Goal: Transaction & Acquisition: Purchase product/service

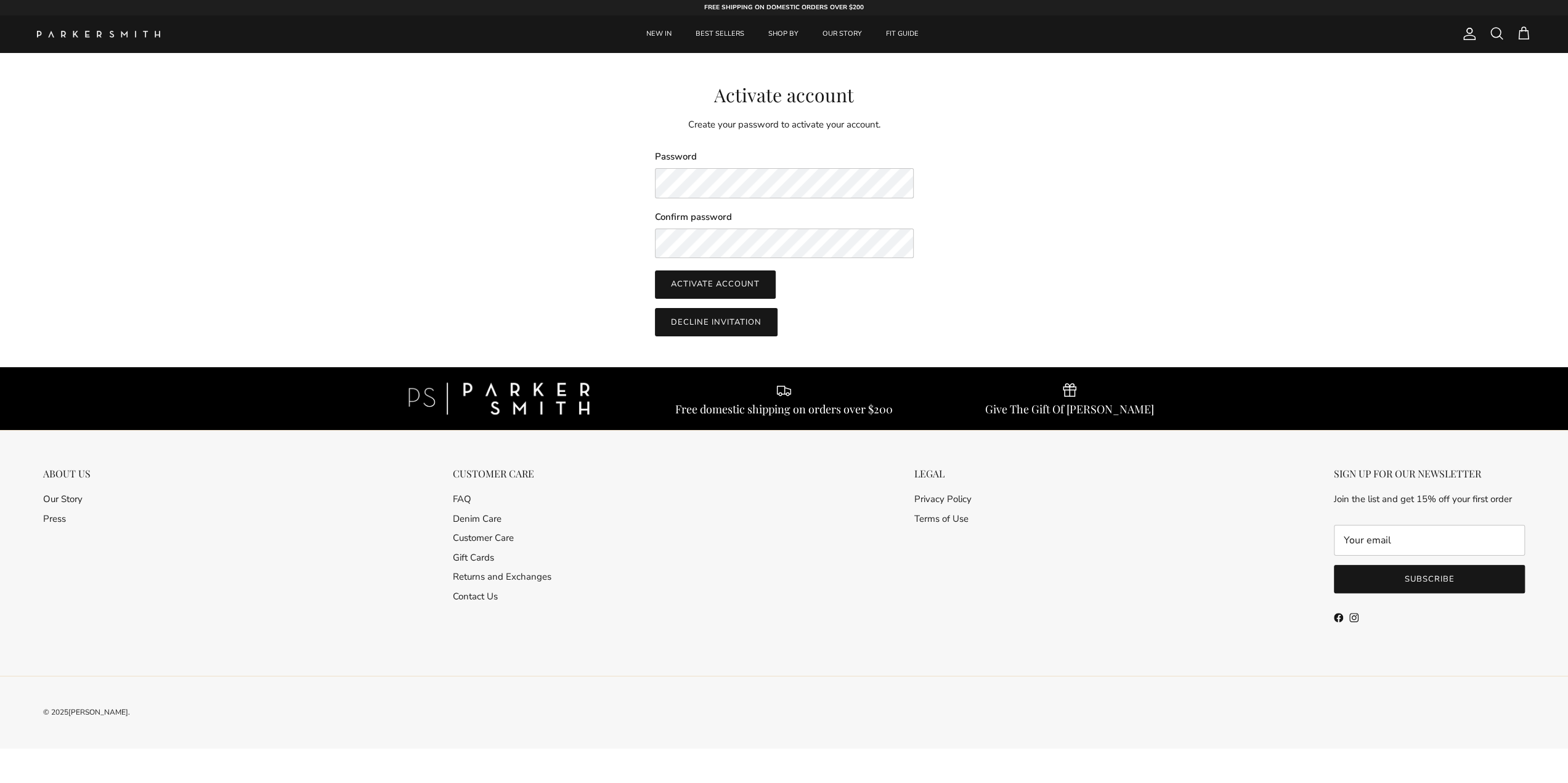
click at [525, 227] on div "Activate account Create your password to activate your account. Password Confir…" at bounding box center [784, 210] width 912 height 254
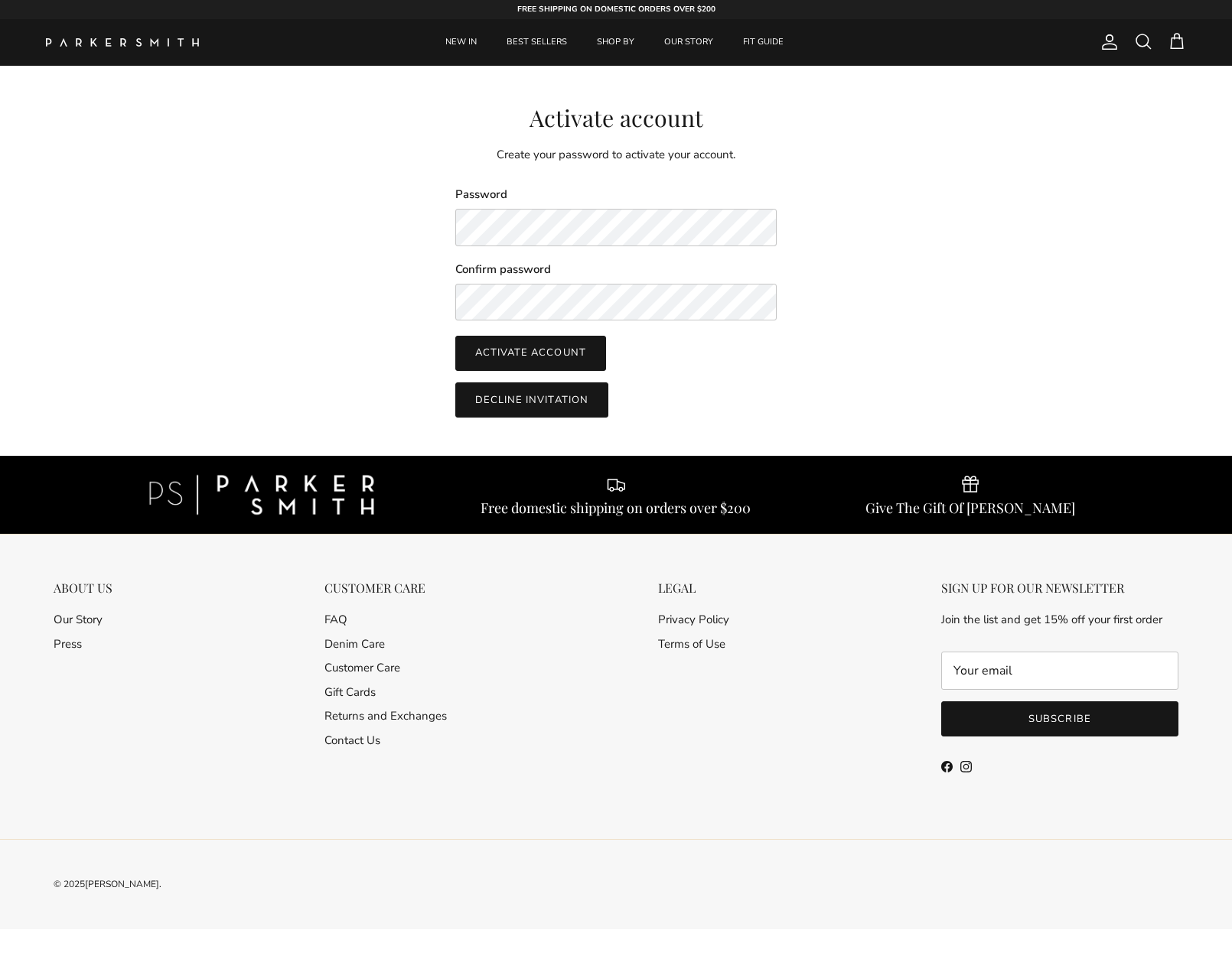
drag, startPoint x: 522, startPoint y: 348, endPoint x: 593, endPoint y: 348, distance: 71.0
click at [522, 348] on button "Activate account" at bounding box center [530, 353] width 151 height 36
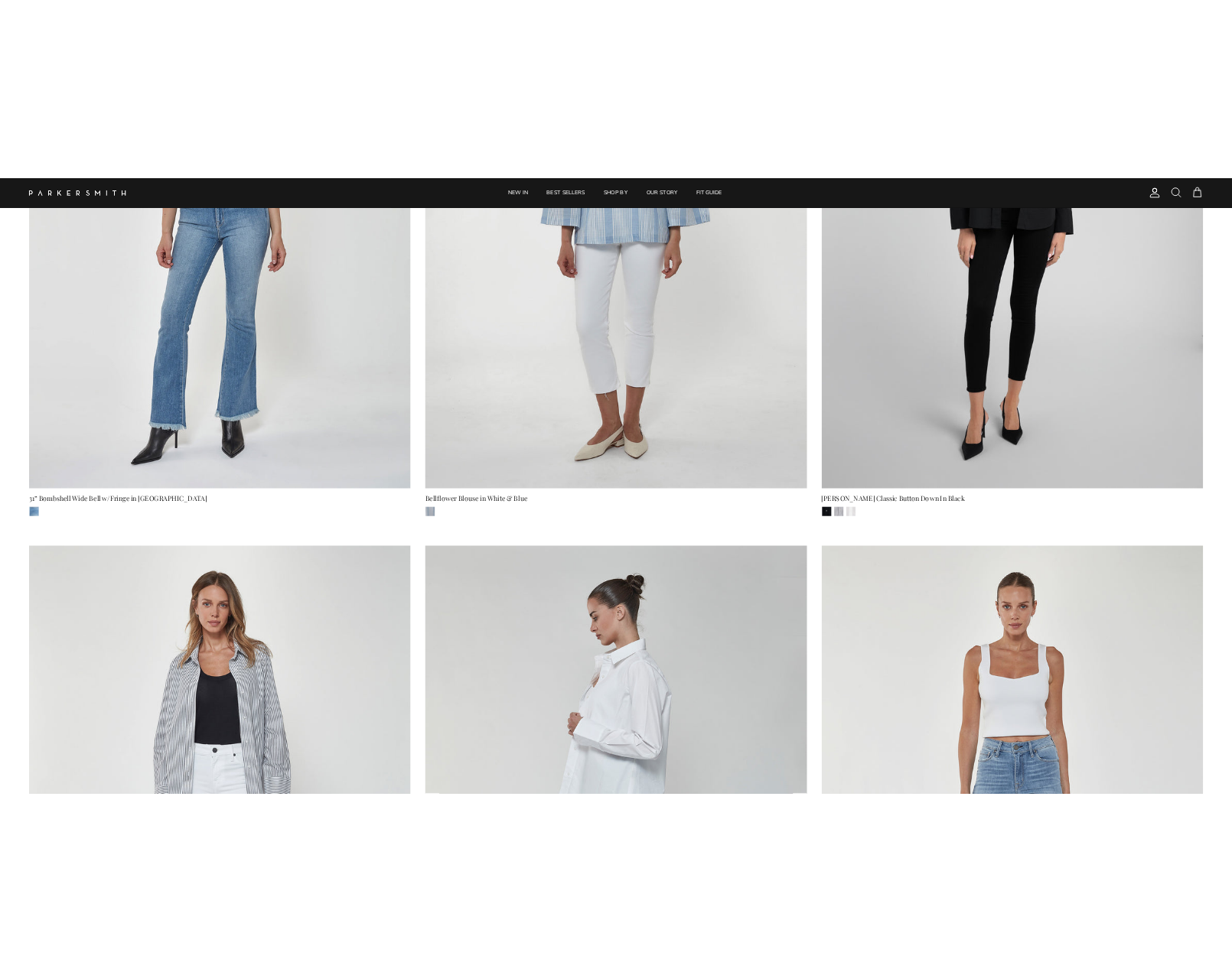
scroll to position [536, 0]
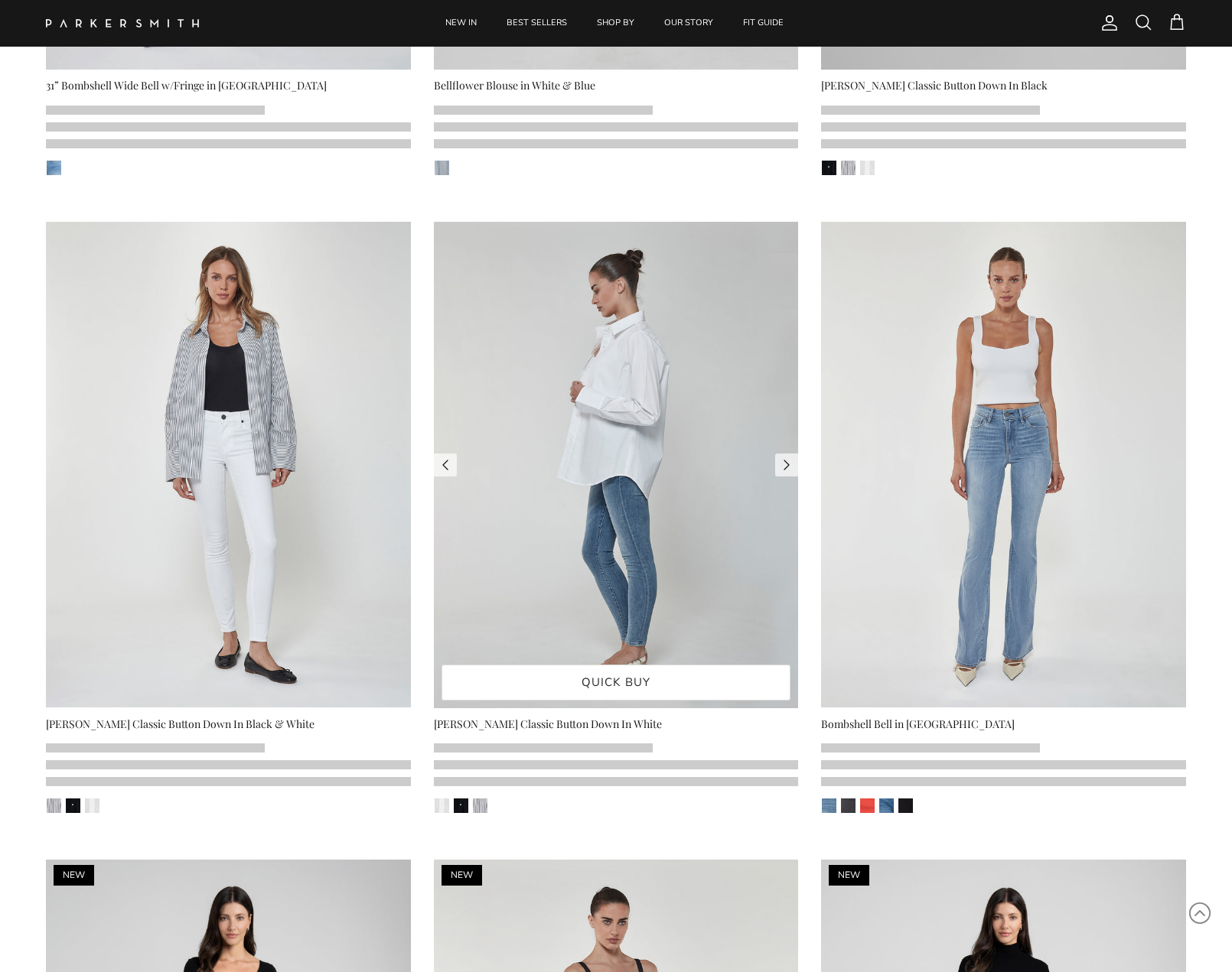
scroll to position [153, 0]
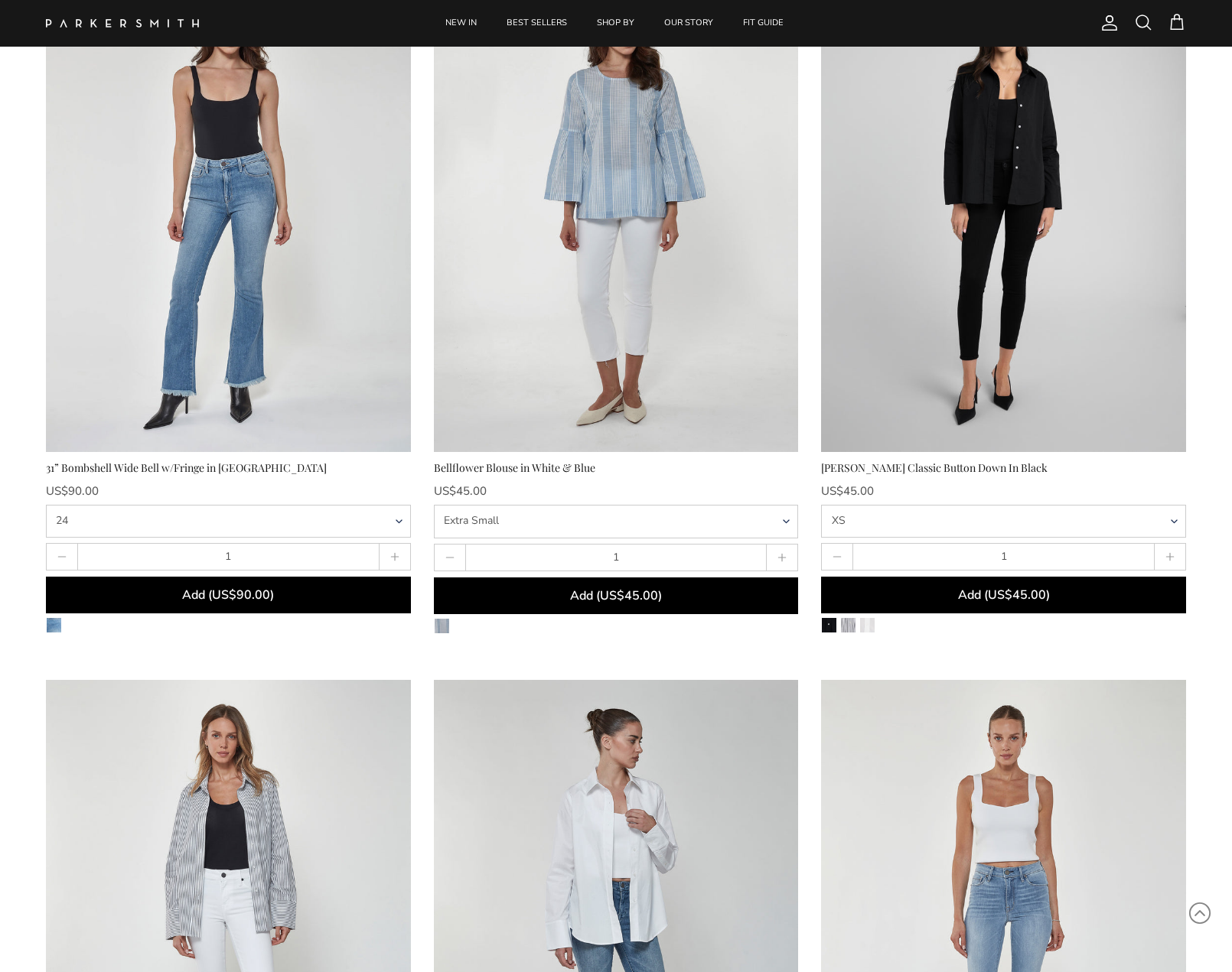
click at [626, 596] on span "Add (US$45.00)" at bounding box center [616, 596] width 92 height 17
click at [1037, 597] on span "Add (US$45.00)" at bounding box center [1004, 595] width 92 height 17
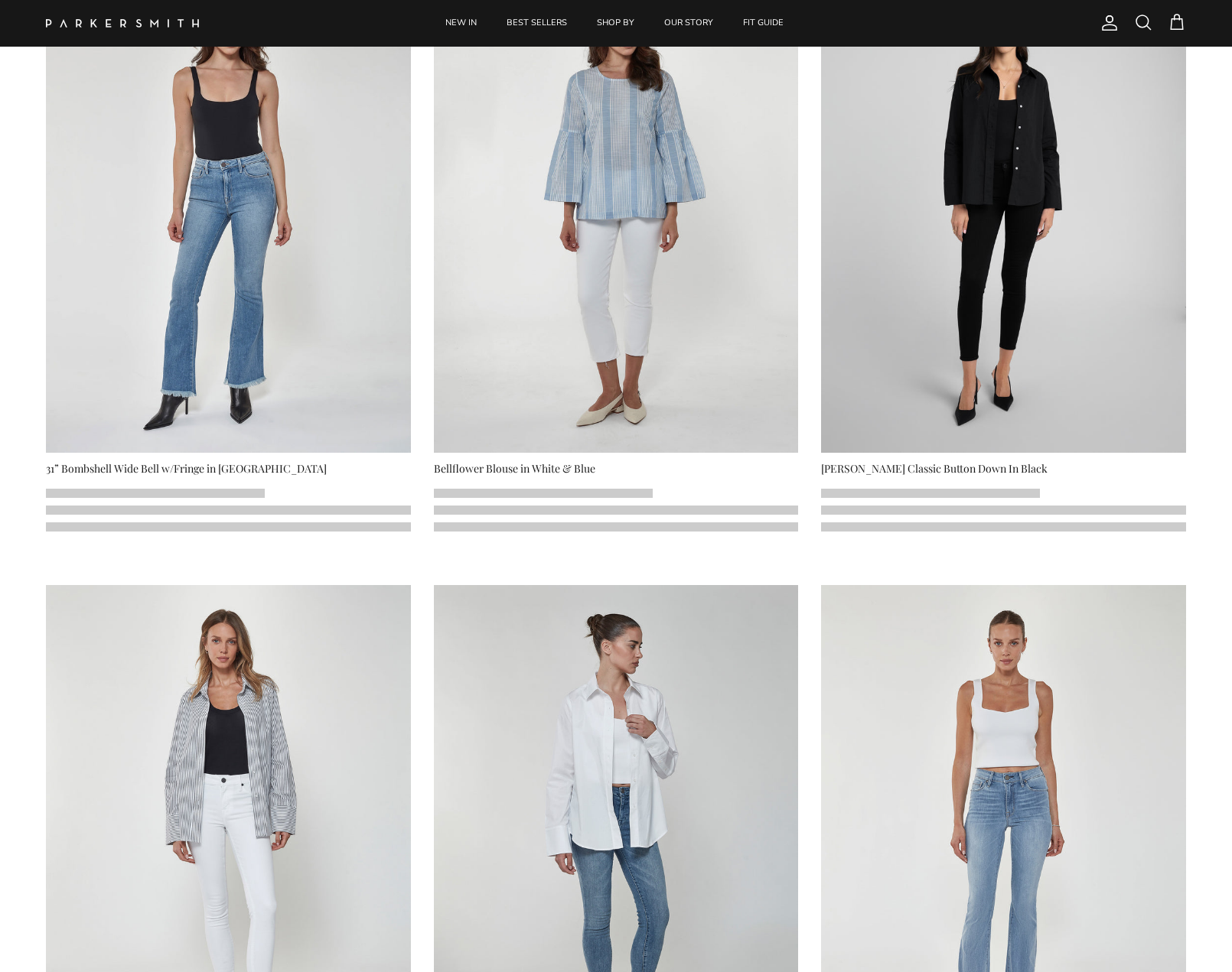
scroll to position [153, 0]
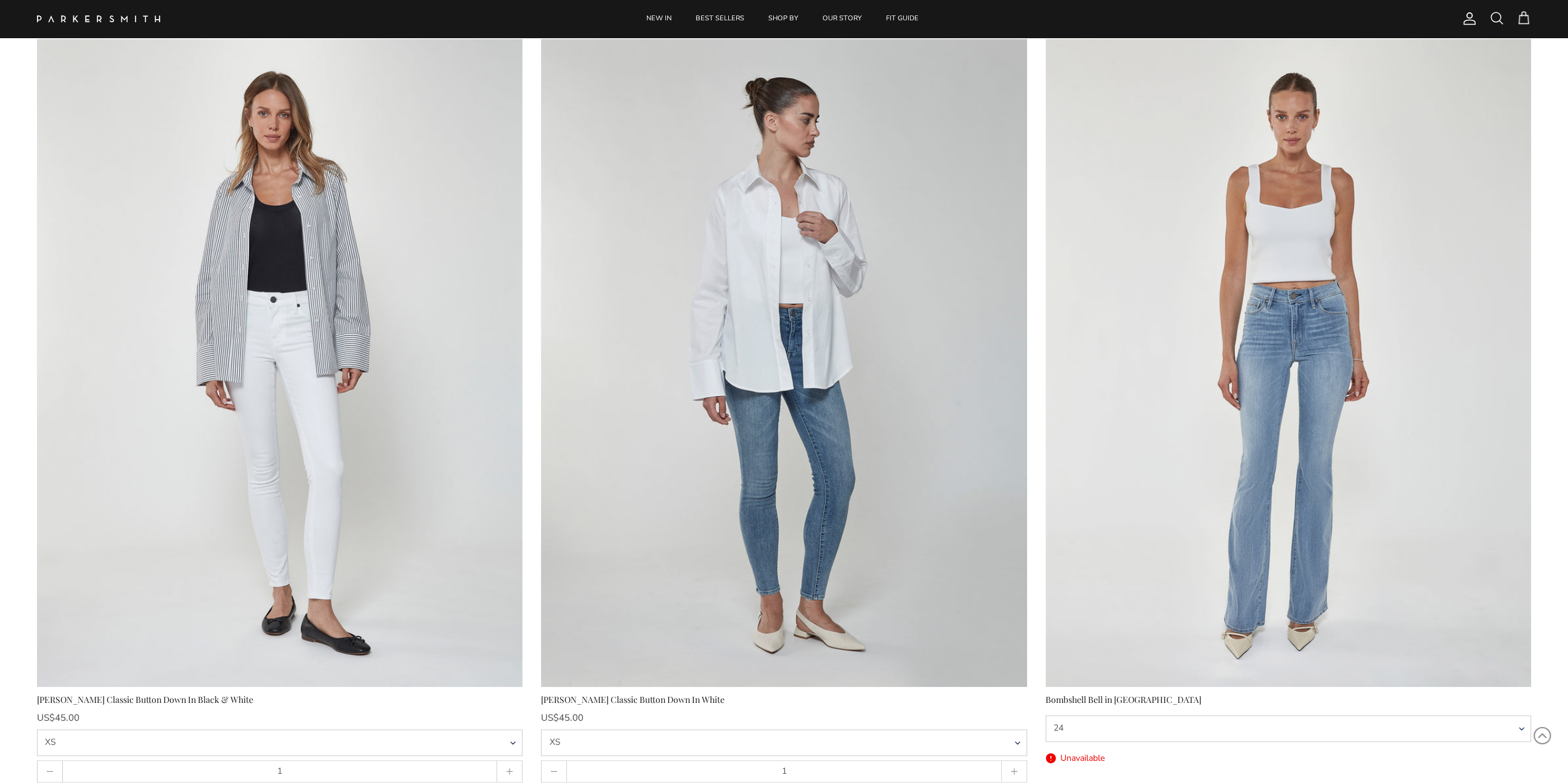
scroll to position [1180, 0]
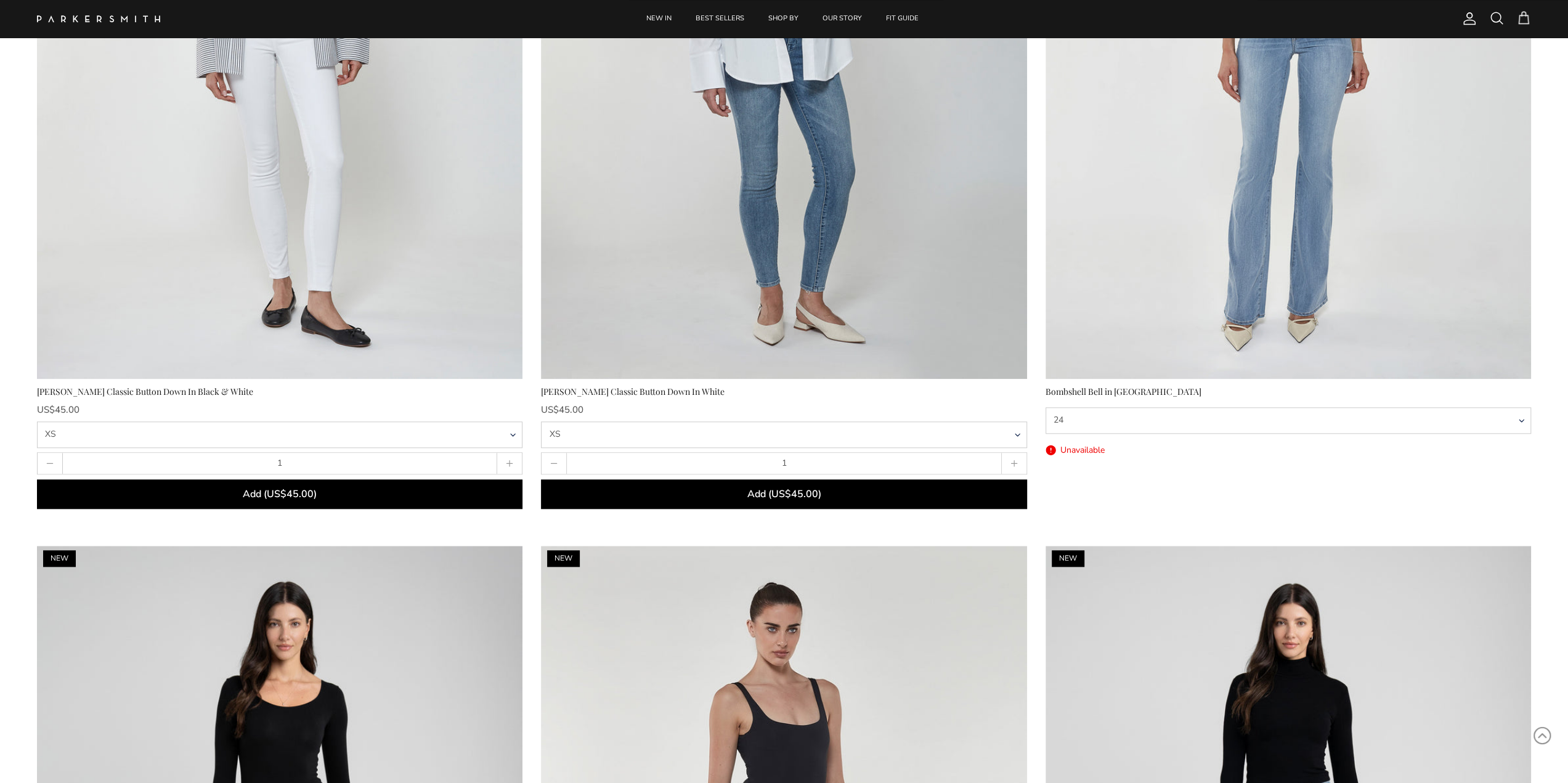
click at [665, 487] on button "Add (US$45.00)" at bounding box center [783, 494] width 485 height 30
click at [421, 483] on button "Add (US$45.00)" at bounding box center [280, 494] width 485 height 30
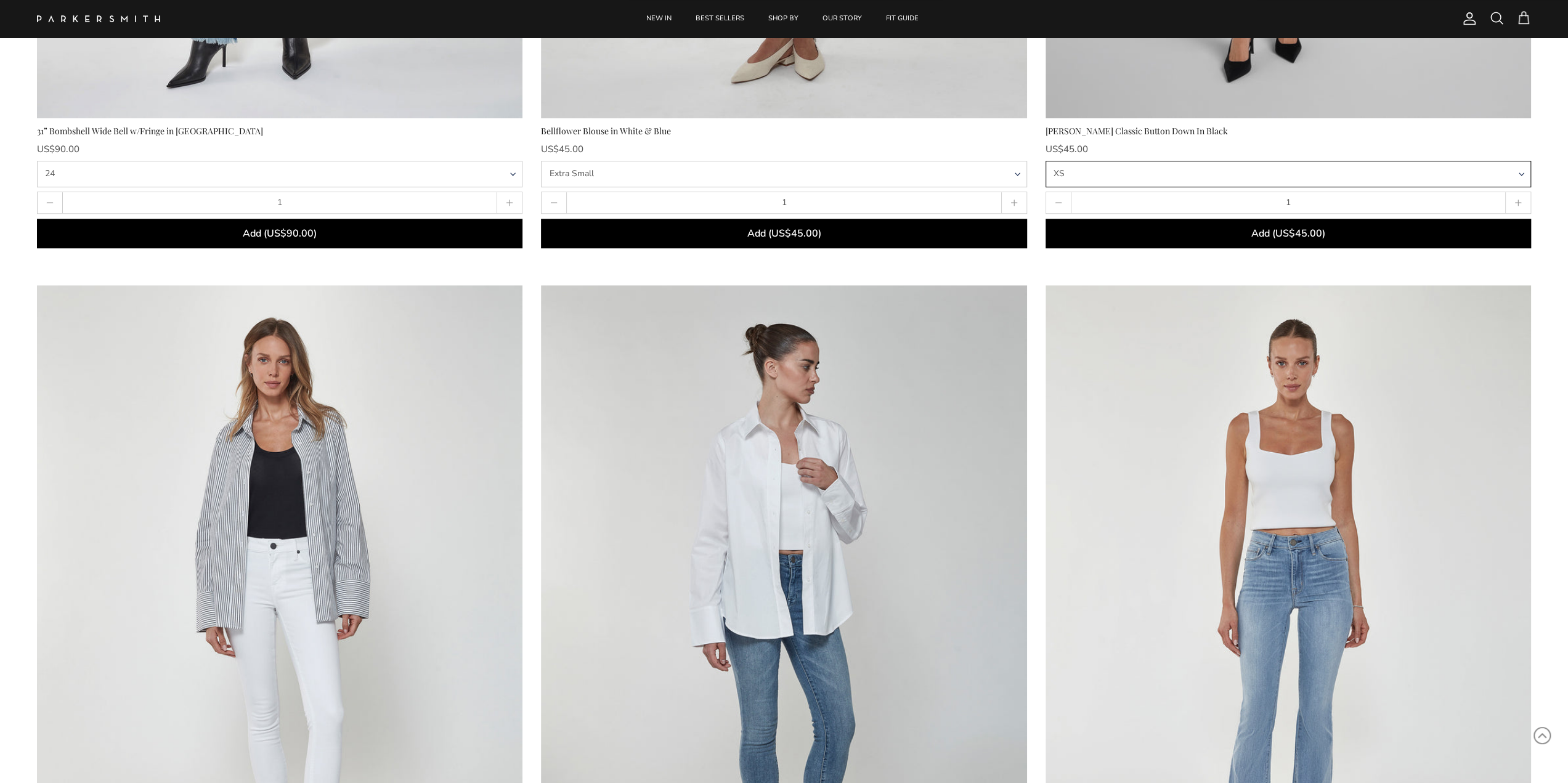
scroll to position [194, 0]
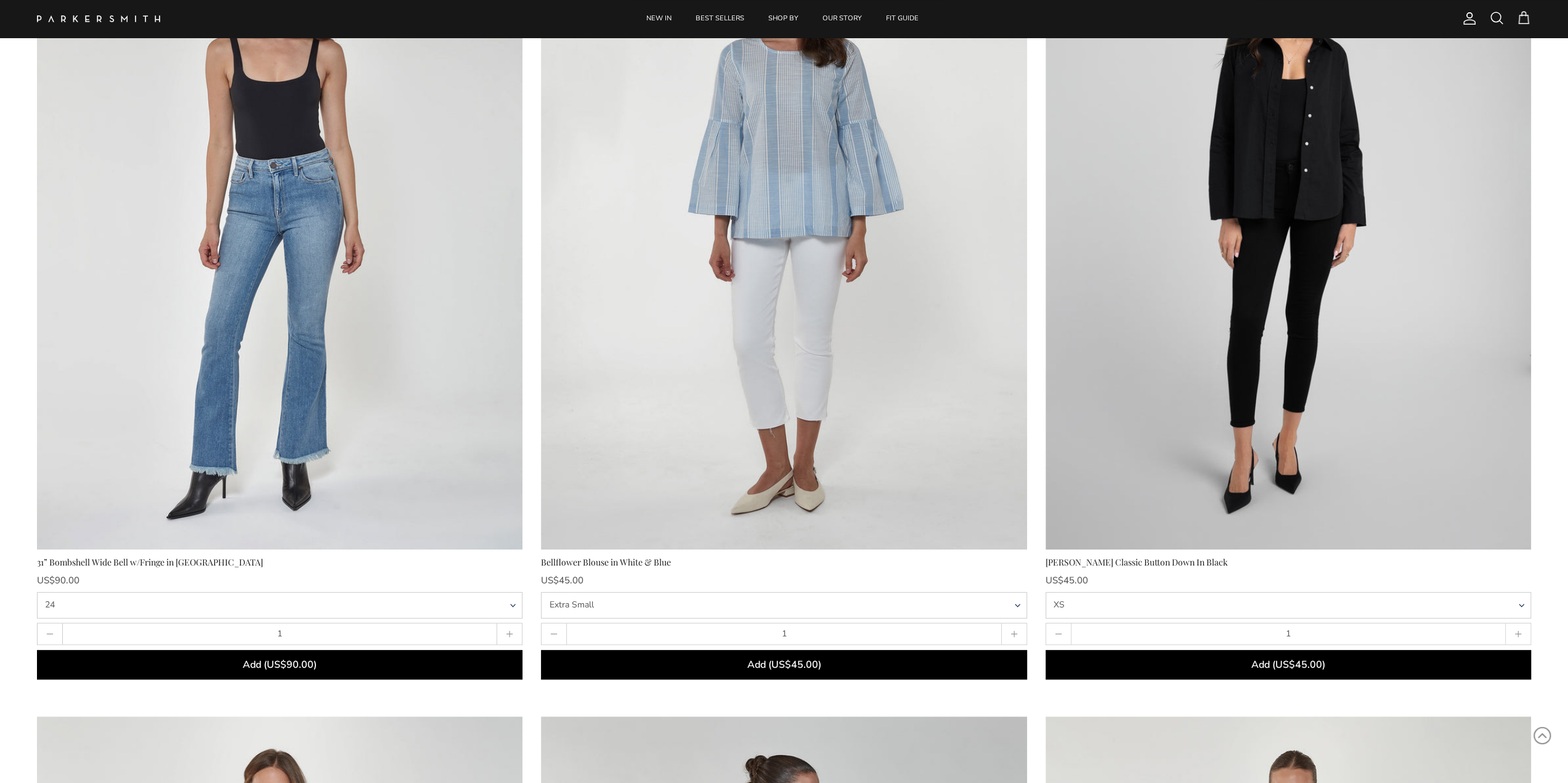
click at [414, 674] on button "Add (US$90.00)" at bounding box center [280, 665] width 485 height 30
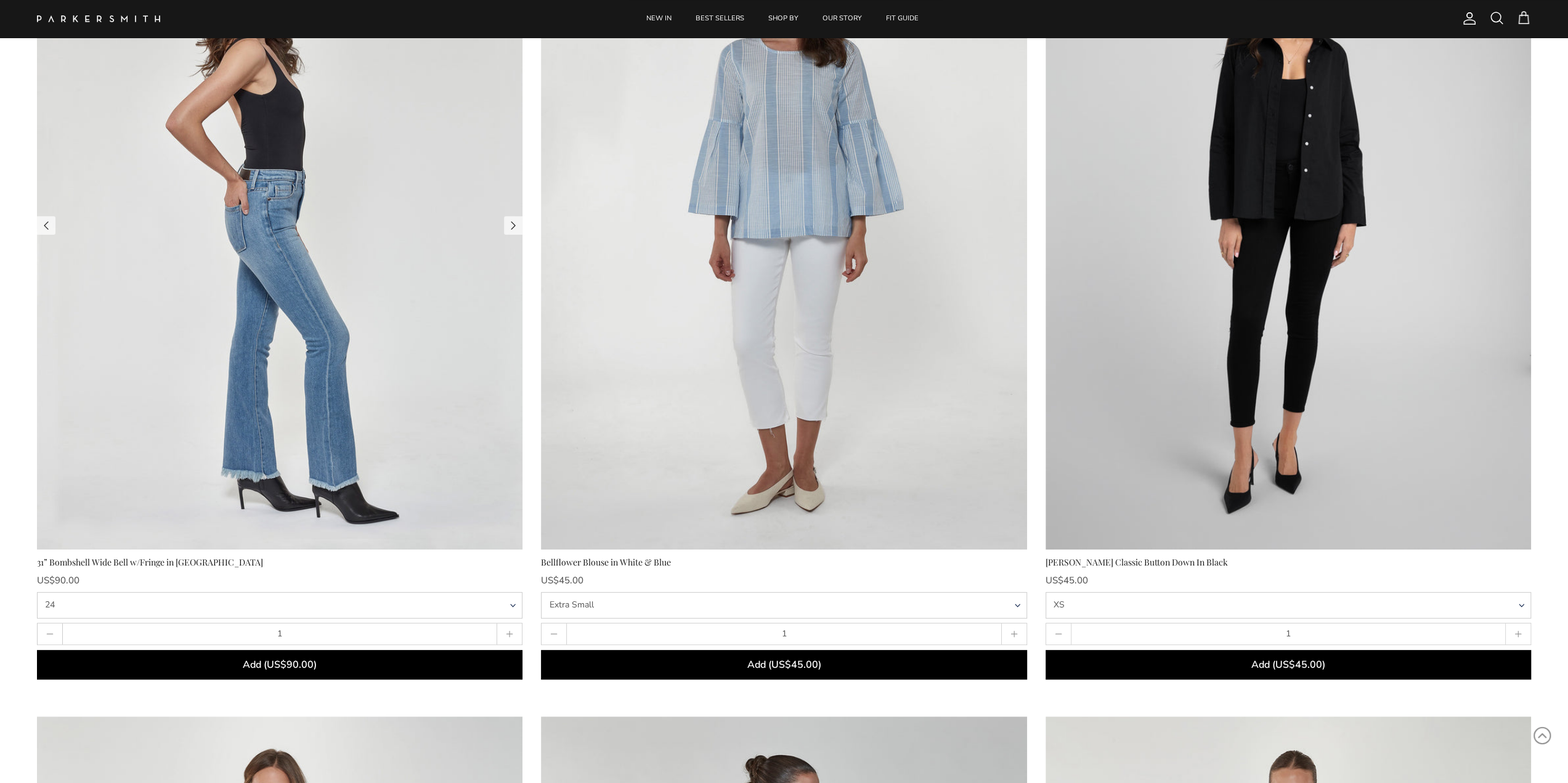
click at [409, 294] on img at bounding box center [280, 226] width 485 height 648
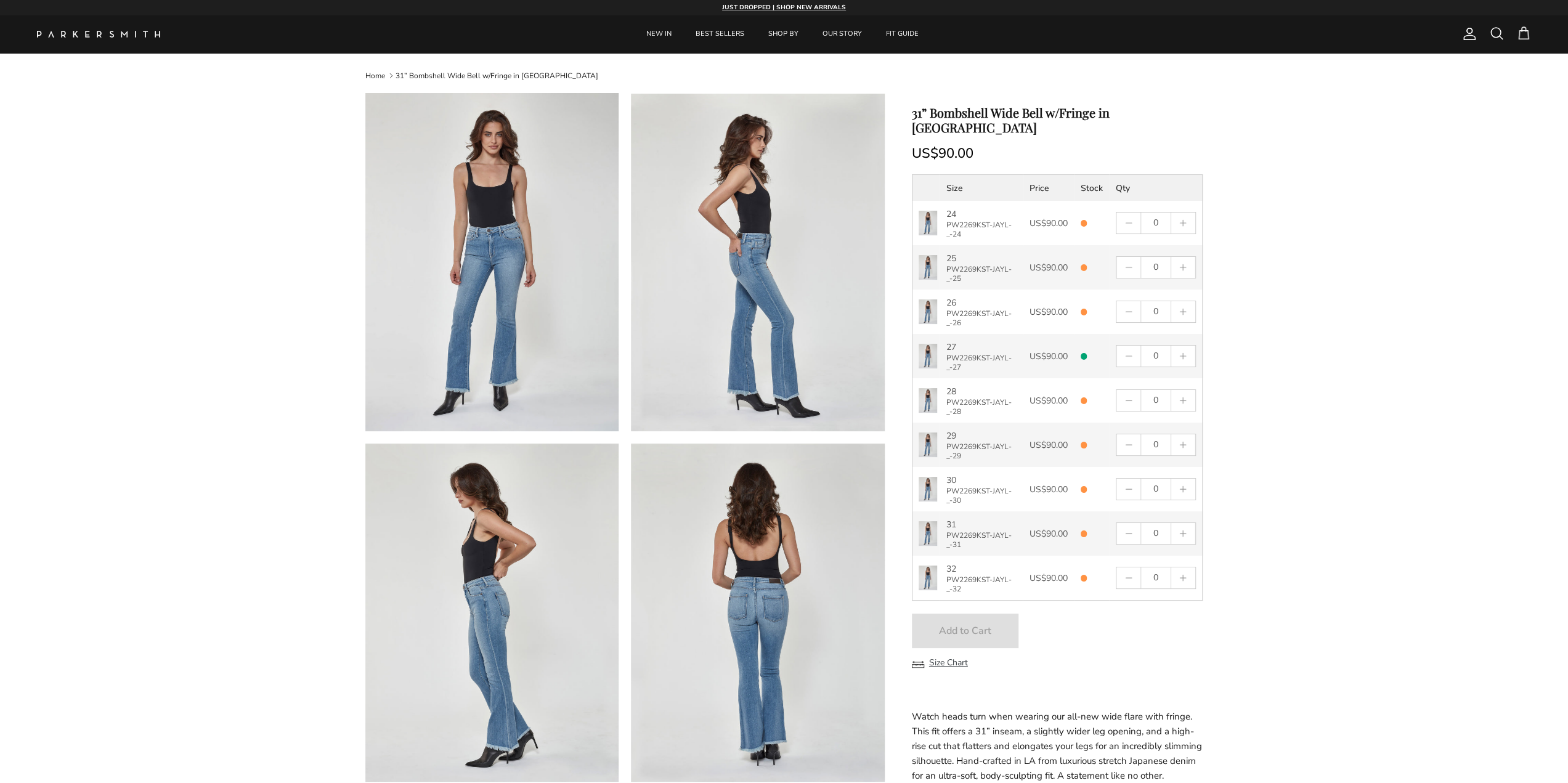
click at [1527, 33] on span at bounding box center [1523, 33] width 15 height 15
